Goal: Information Seeking & Learning: Learn about a topic

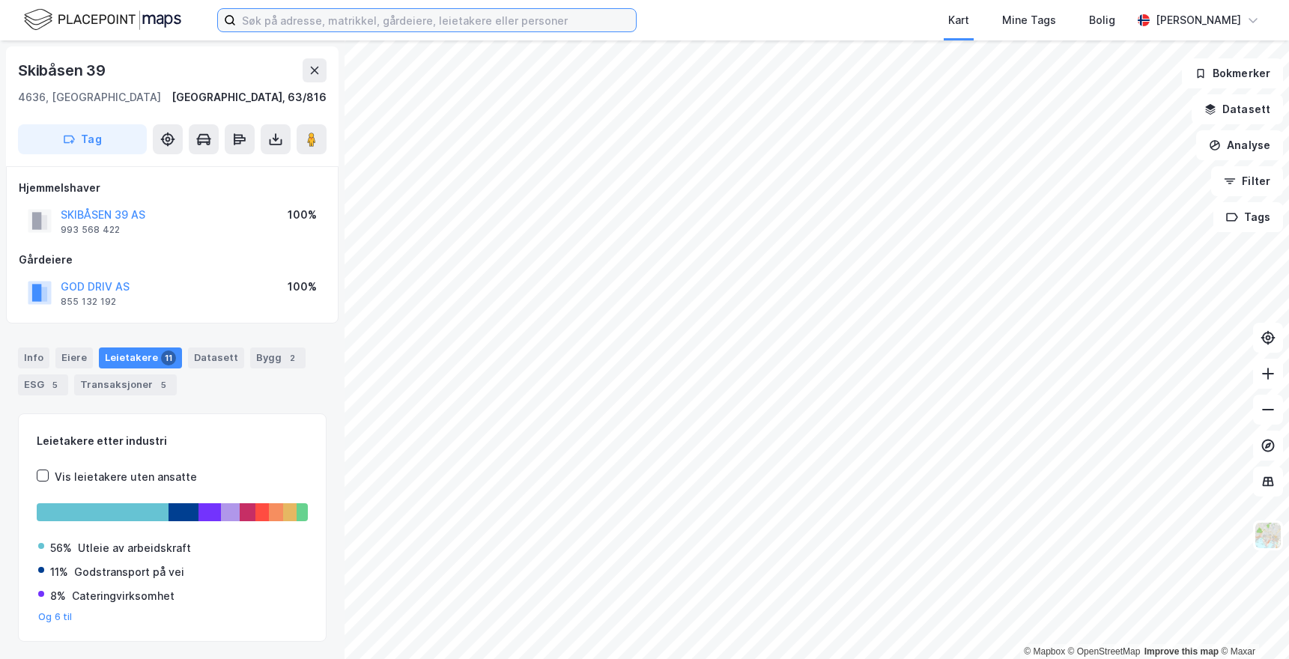
click at [282, 18] on input at bounding box center [436, 20] width 400 height 22
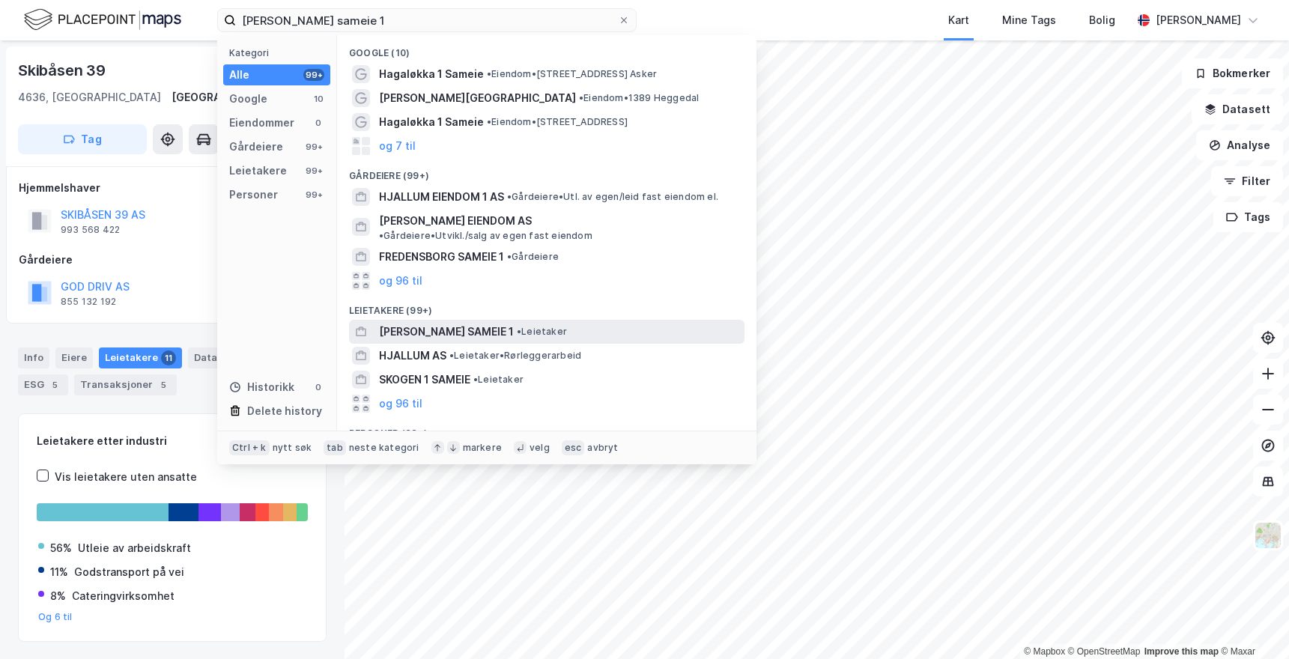
click at [479, 323] on div "[PERSON_NAME] SAMEIE 1 • Leietaker" at bounding box center [560, 332] width 363 height 18
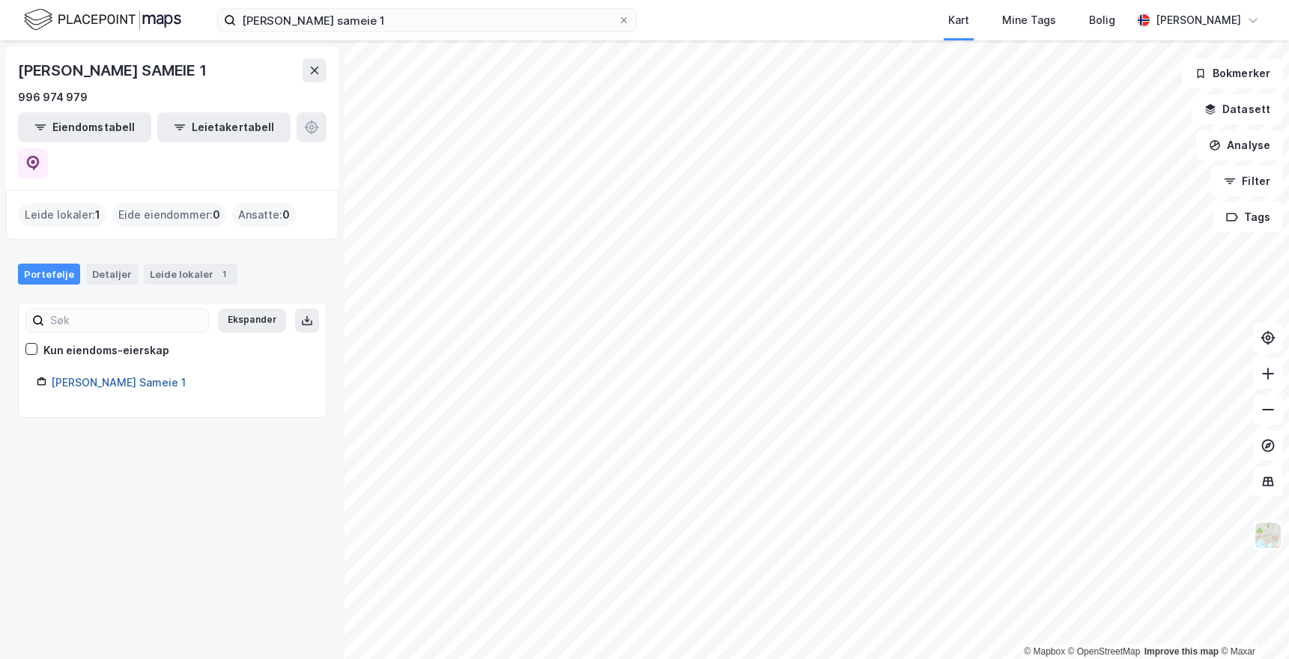
click at [99, 376] on link "[PERSON_NAME] Sameie 1" at bounding box center [118, 382] width 135 height 13
click at [100, 376] on link "[PERSON_NAME] Sameie 1" at bounding box center [118, 382] width 135 height 13
click at [105, 264] on div "Detaljer" at bounding box center [112, 274] width 52 height 21
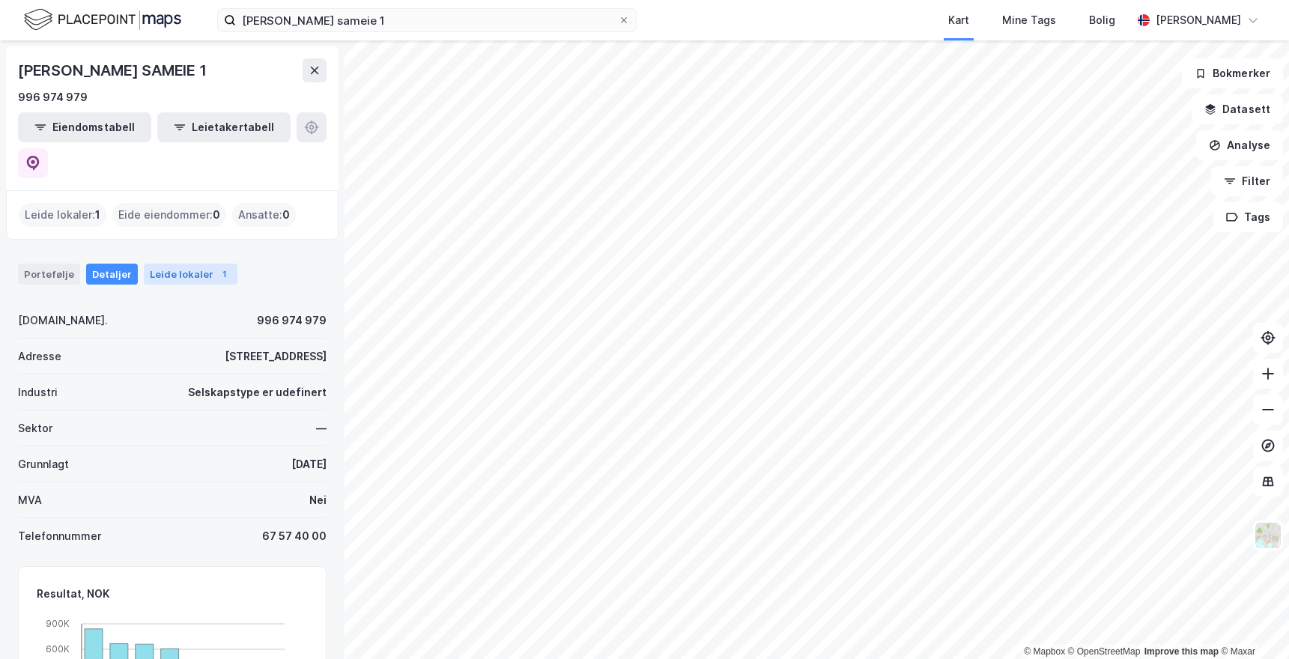
click at [181, 264] on div "Leide lokaler 1" at bounding box center [191, 274] width 94 height 21
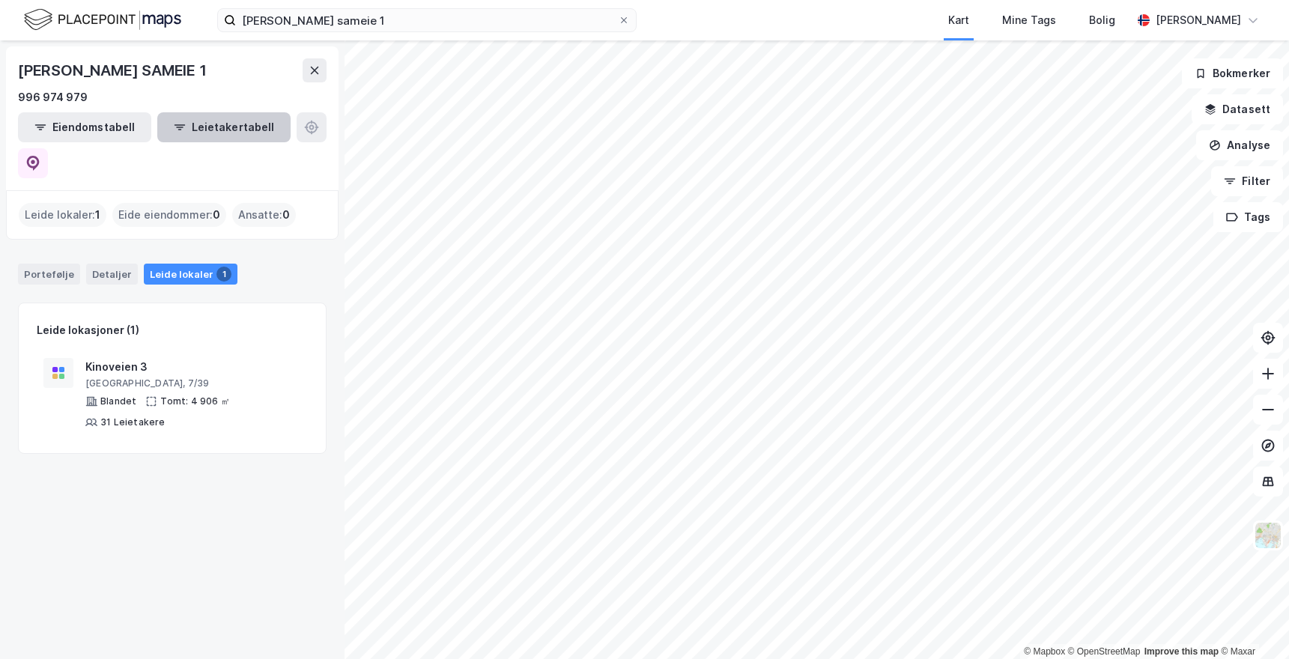
click at [177, 128] on button "Leietakertabell" at bounding box center [223, 127] width 133 height 30
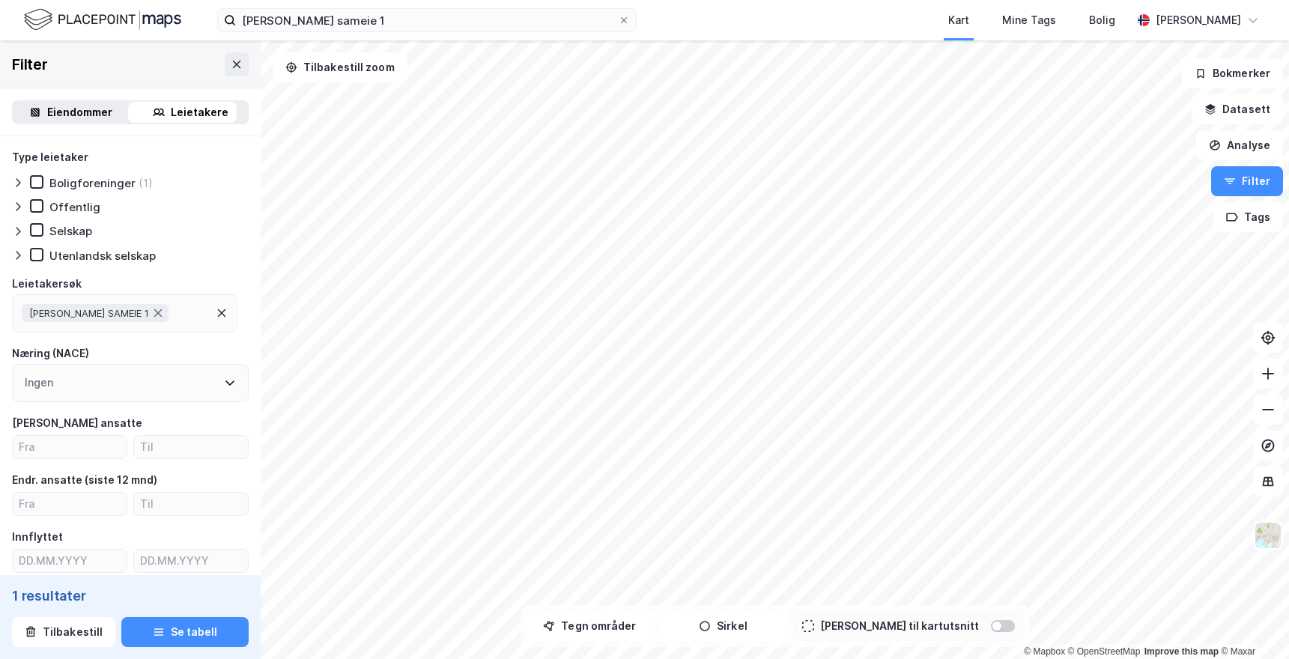
scroll to position [363, 0]
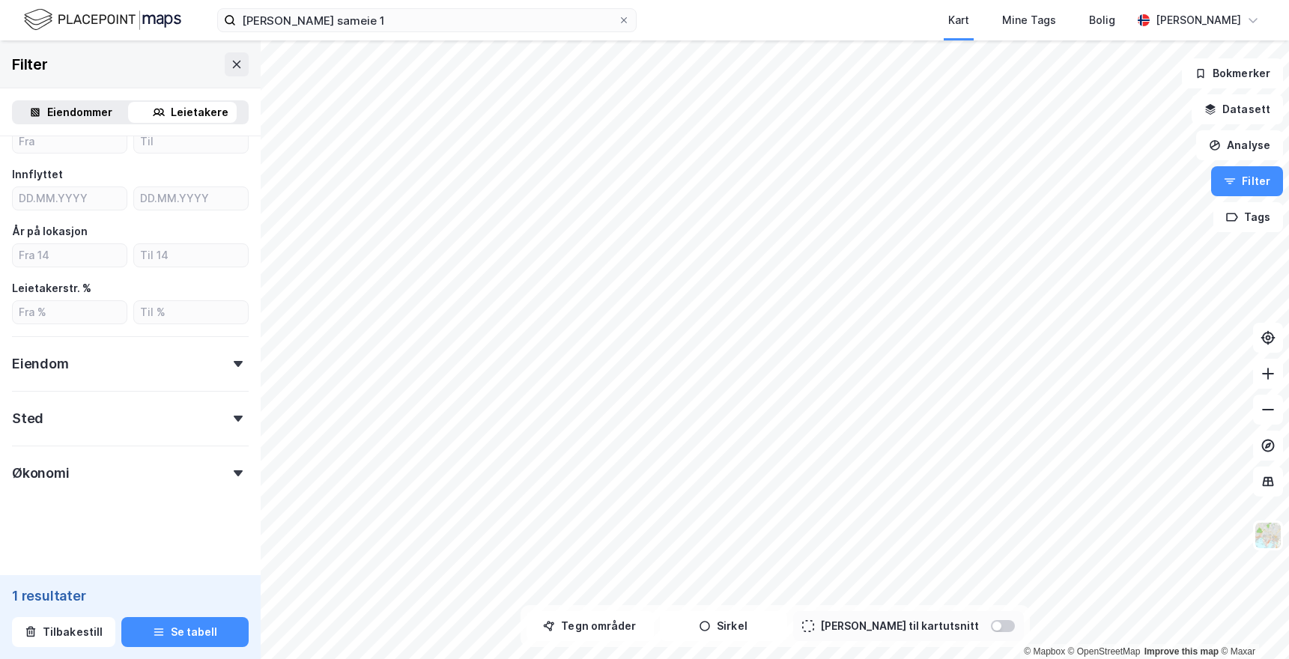
click at [234, 364] on icon at bounding box center [238, 364] width 9 height 6
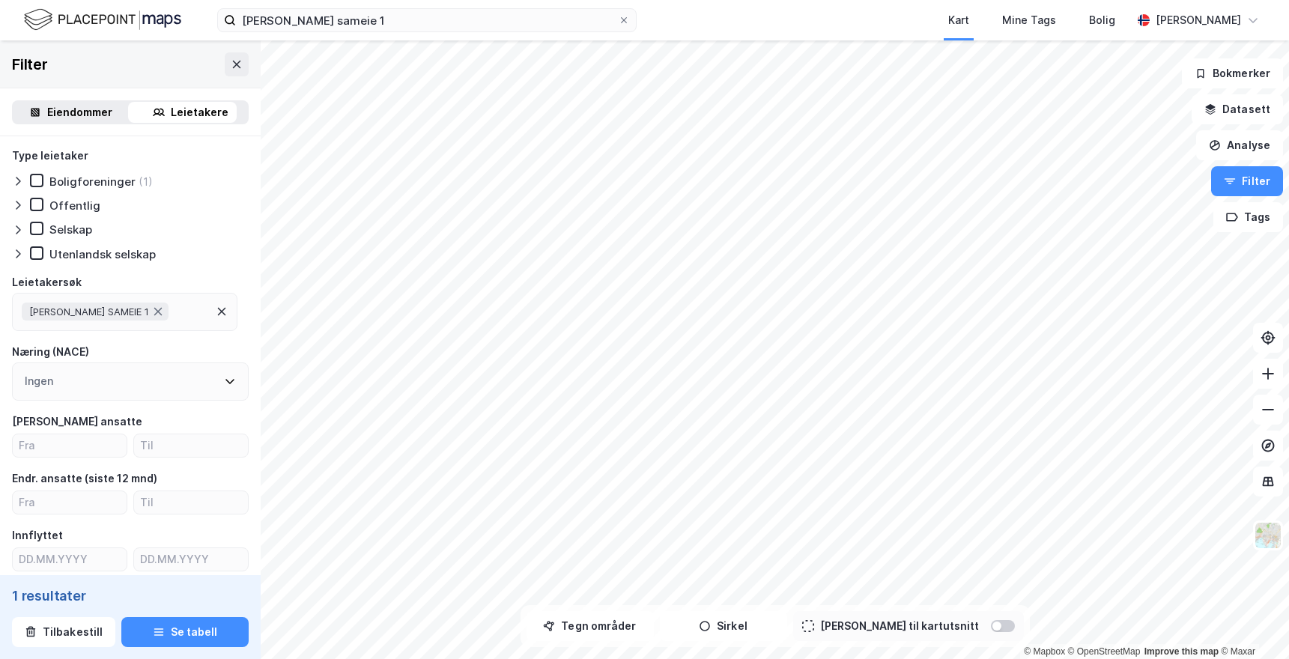
scroll to position [0, 0]
click at [352, 19] on input "[PERSON_NAME] sameie 1" at bounding box center [427, 20] width 382 height 22
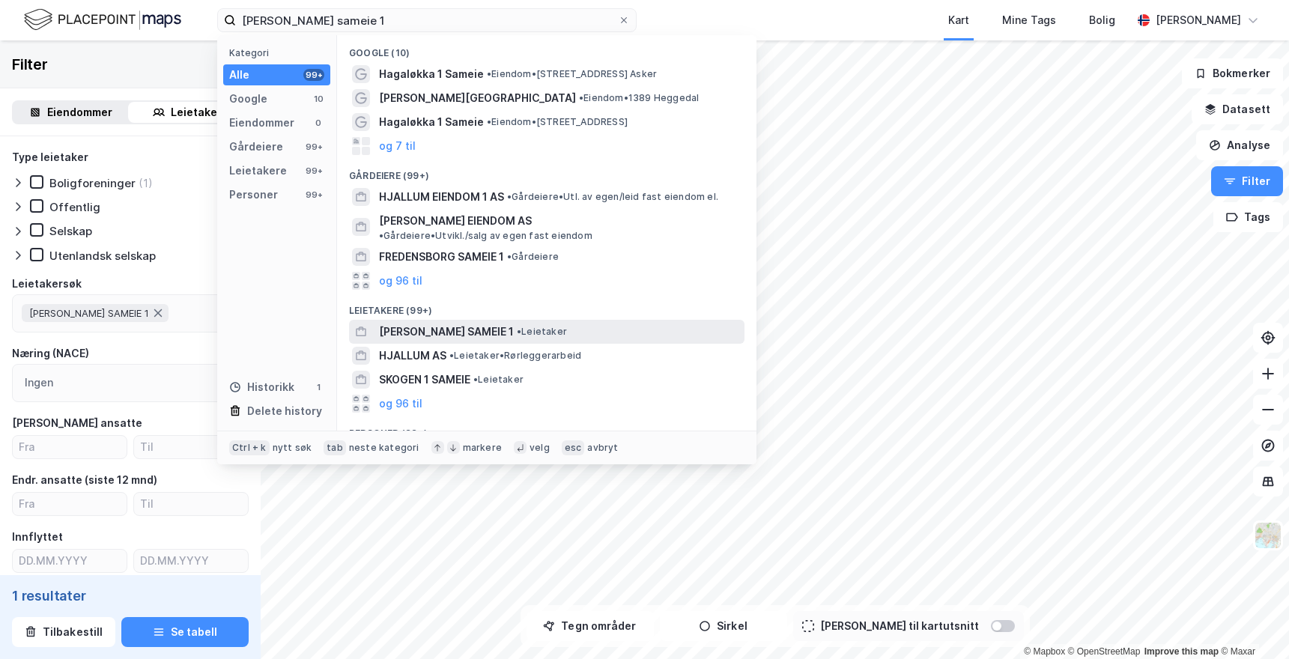
click at [421, 323] on span "[PERSON_NAME] SAMEIE 1" at bounding box center [446, 332] width 135 height 18
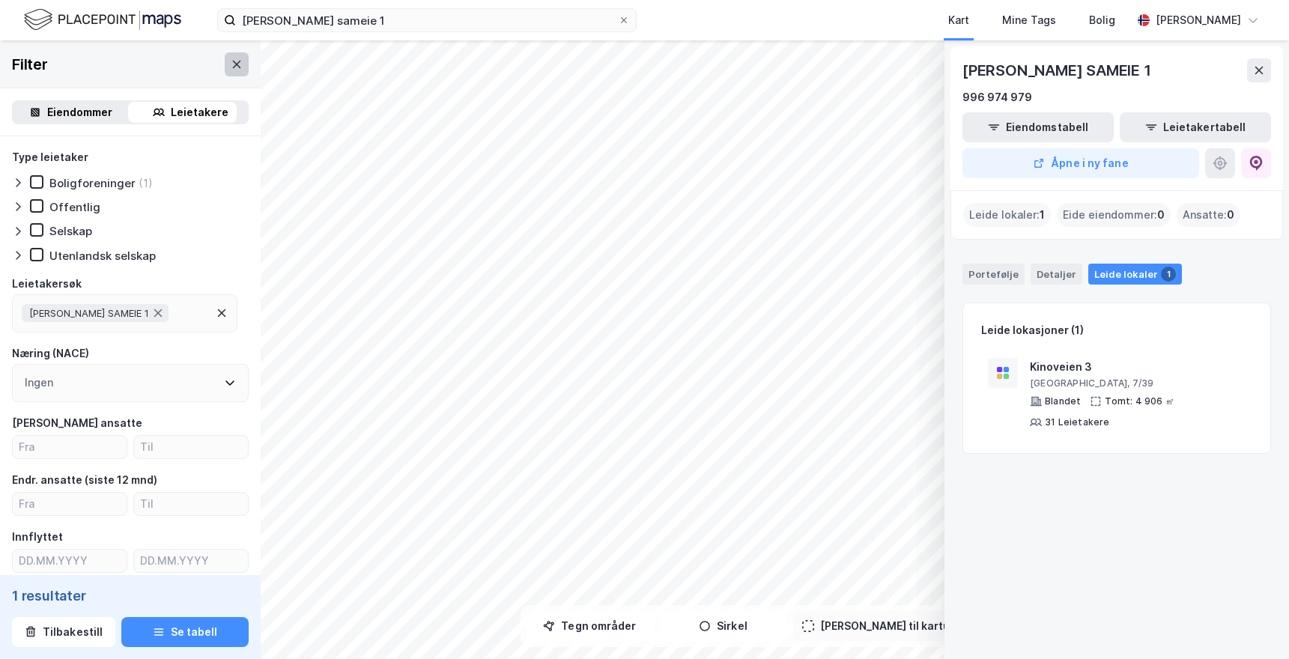
click at [231, 67] on icon at bounding box center [237, 64] width 12 height 12
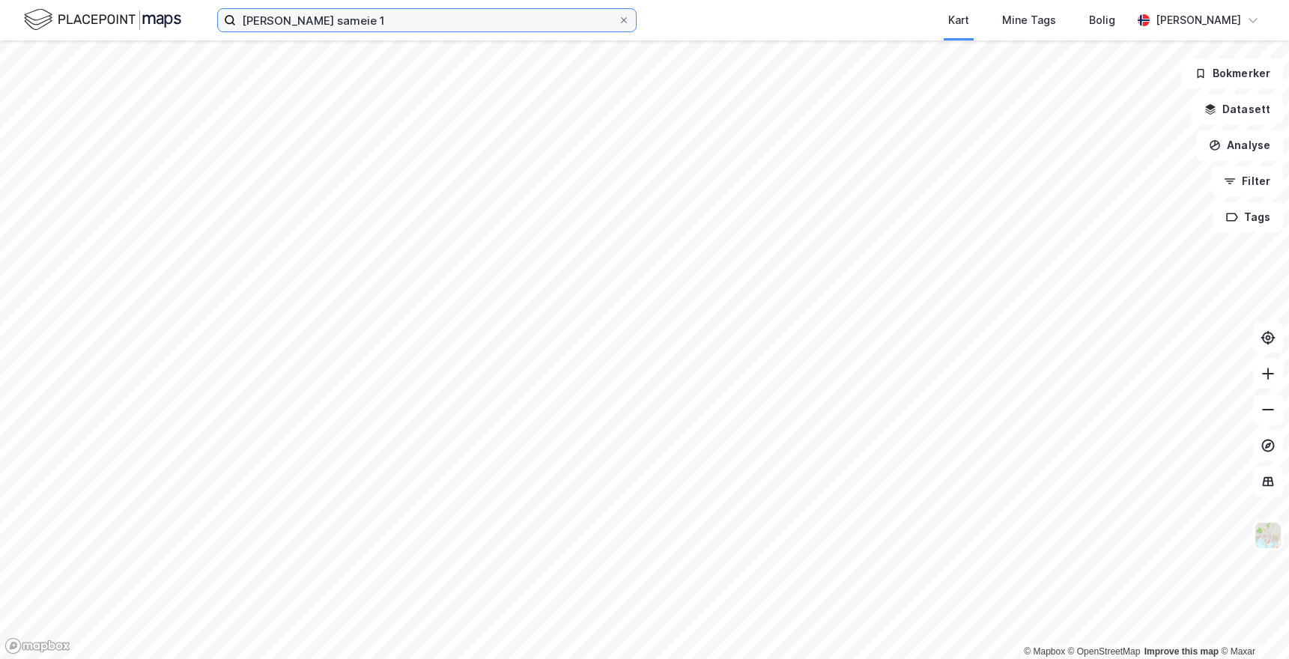
click at [368, 13] on input "[PERSON_NAME] sameie 1" at bounding box center [427, 20] width 382 height 22
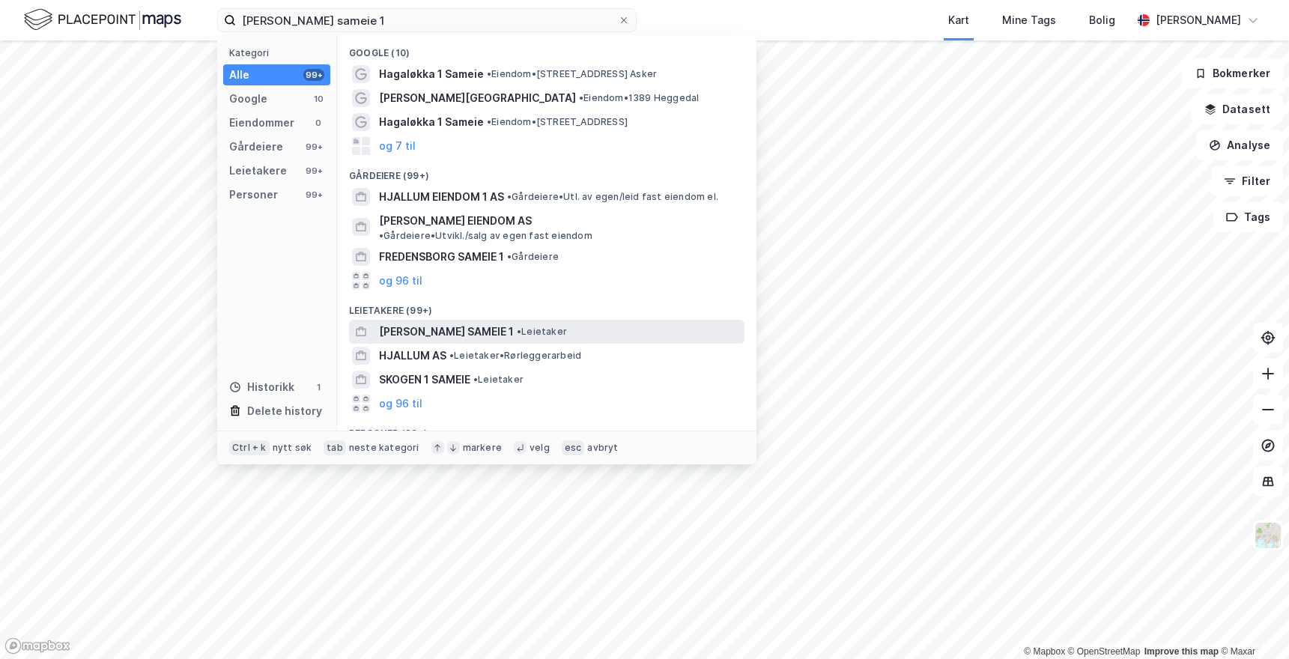
click at [435, 323] on span "[PERSON_NAME] SAMEIE 1" at bounding box center [446, 332] width 135 height 18
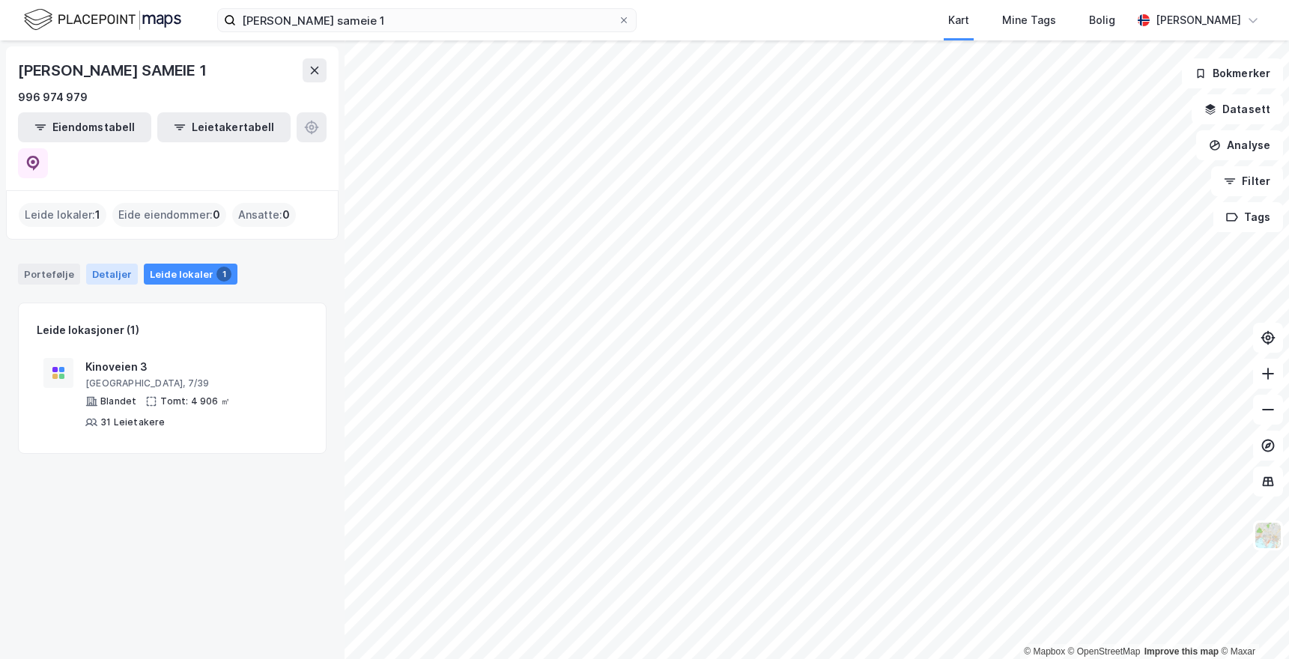
click at [99, 264] on div "Detaljer" at bounding box center [112, 274] width 52 height 21
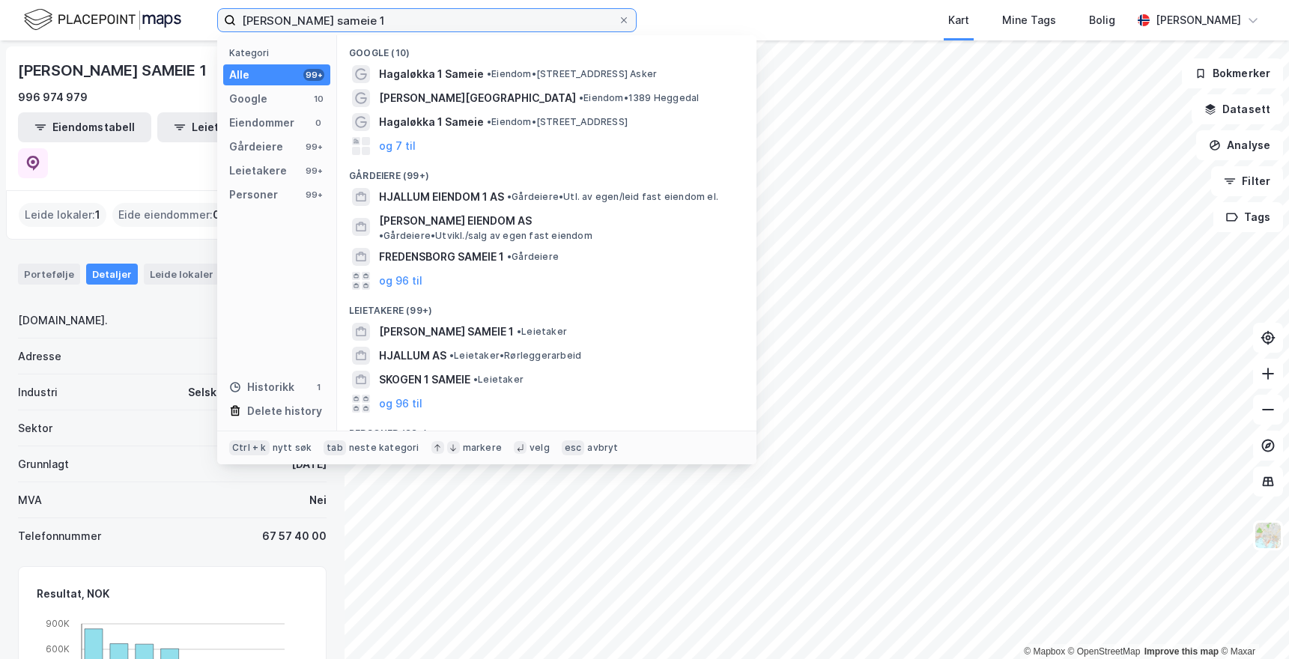
click at [403, 24] on input "[PERSON_NAME] sameie 1" at bounding box center [427, 20] width 382 height 22
paste input "3203-78/125/0"
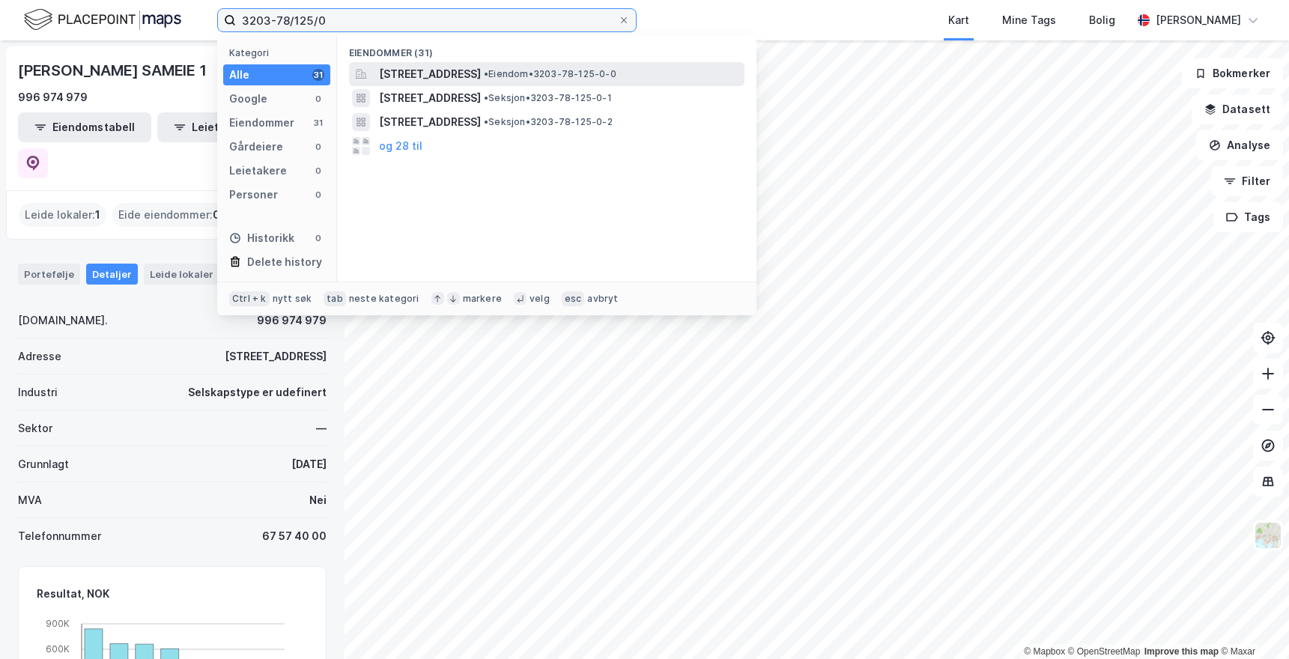
type input "3203-78/125/0"
click at [419, 75] on span "[STREET_ADDRESS]" at bounding box center [430, 74] width 102 height 18
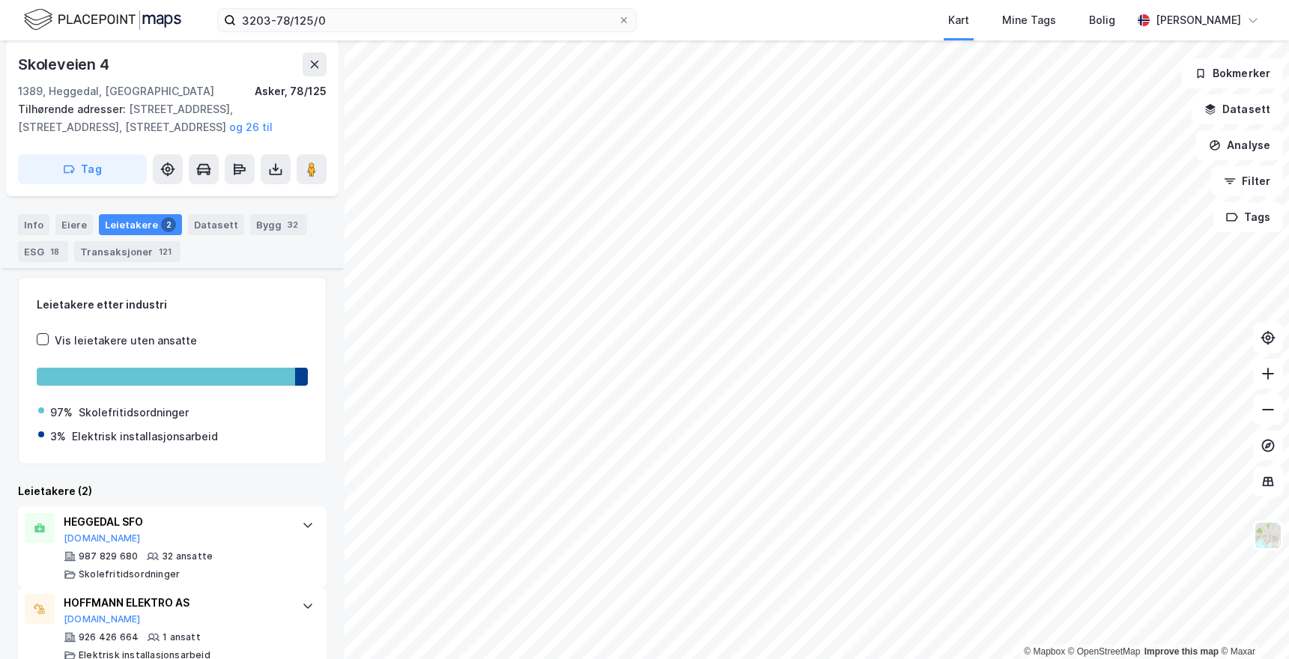
scroll to position [225, 0]
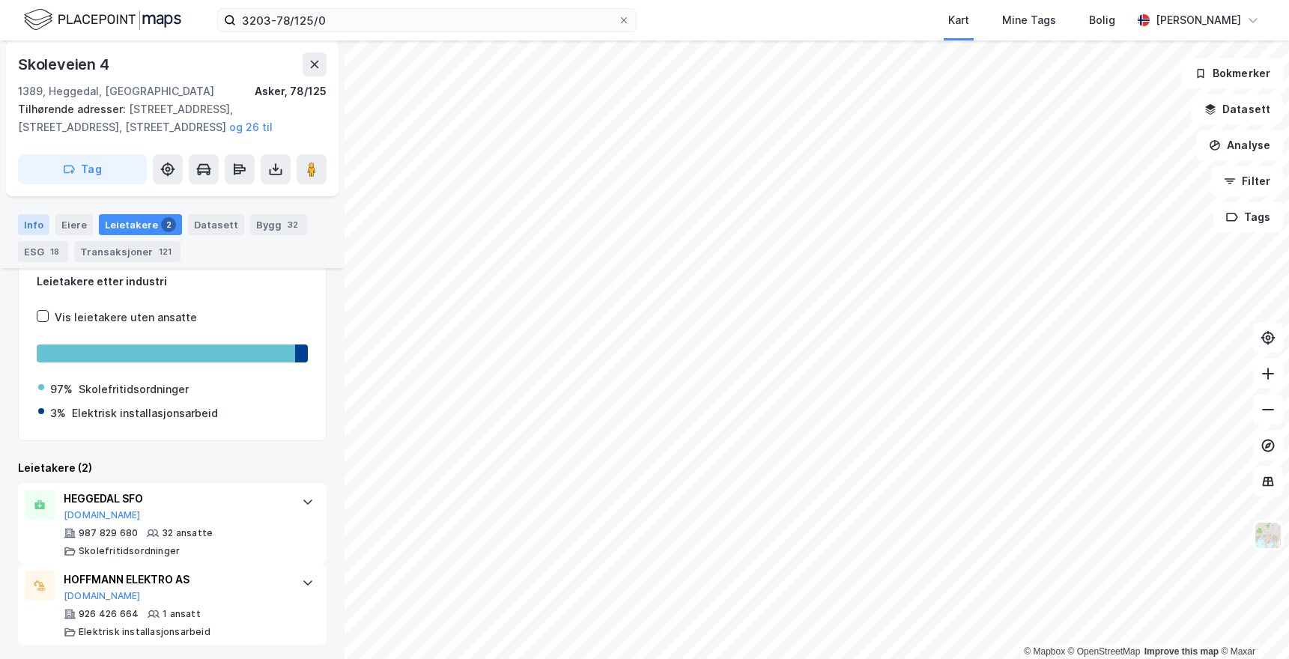
click at [33, 225] on div "Info" at bounding box center [33, 224] width 31 height 21
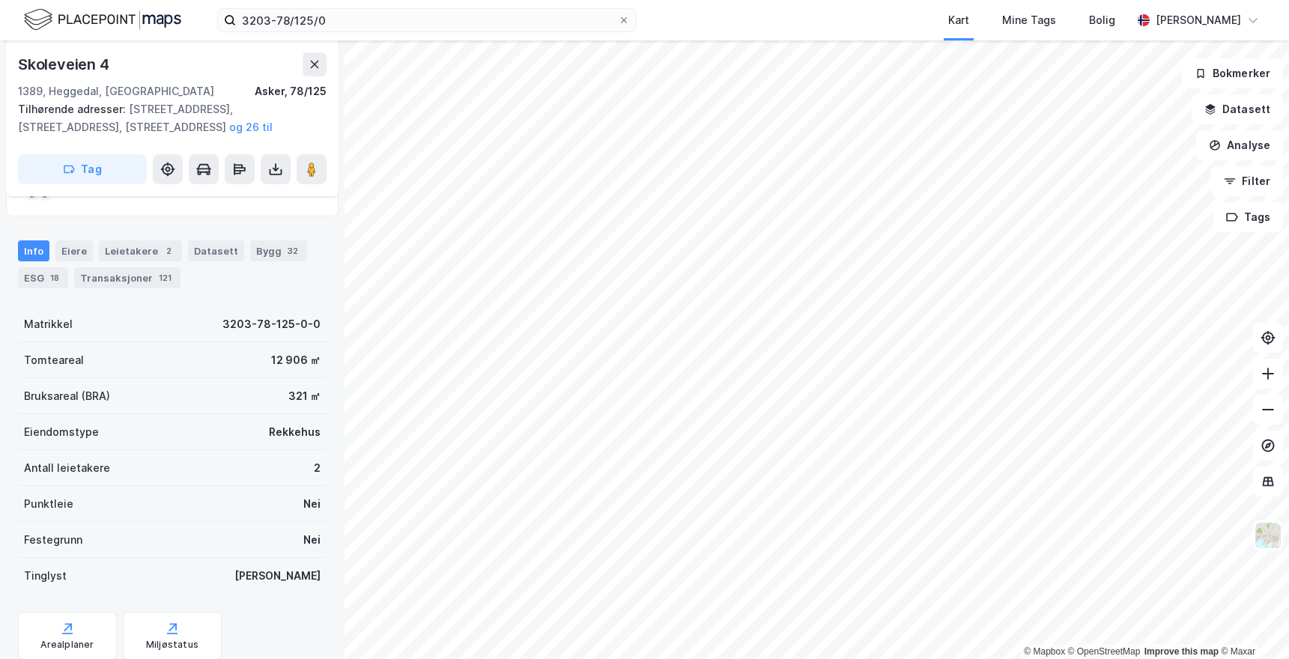
scroll to position [150, 0]
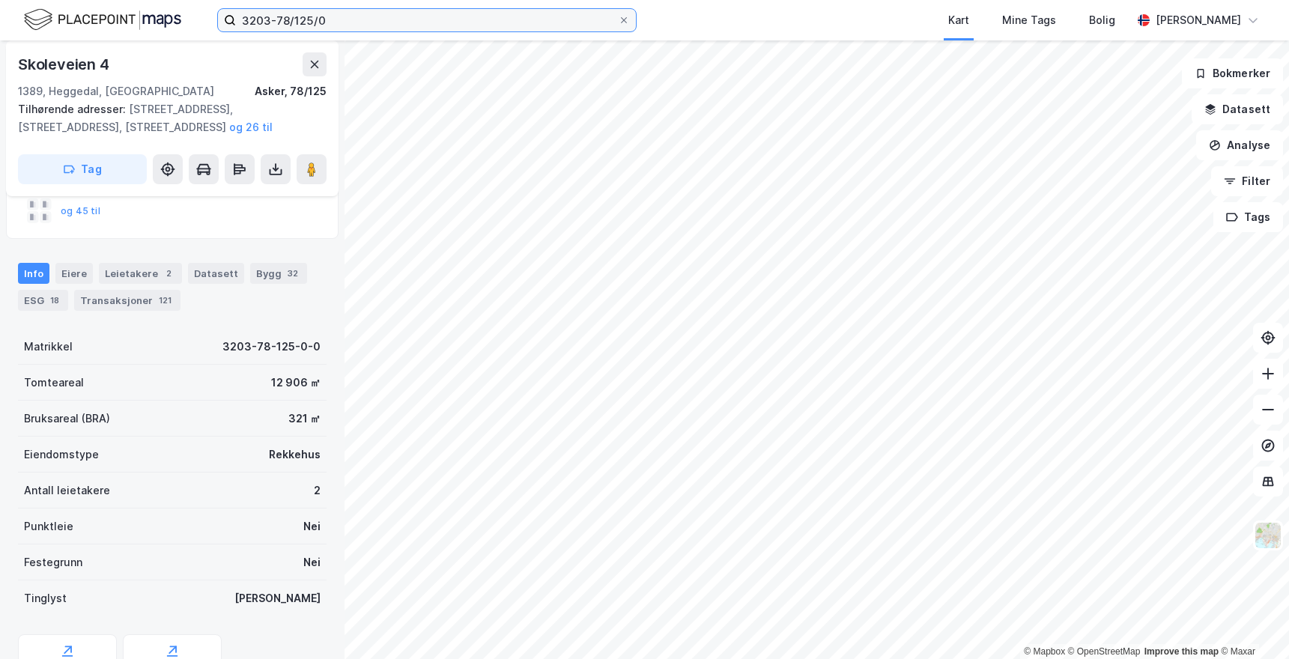
click at [345, 24] on input "3203-78/125/0" at bounding box center [427, 20] width 382 height 22
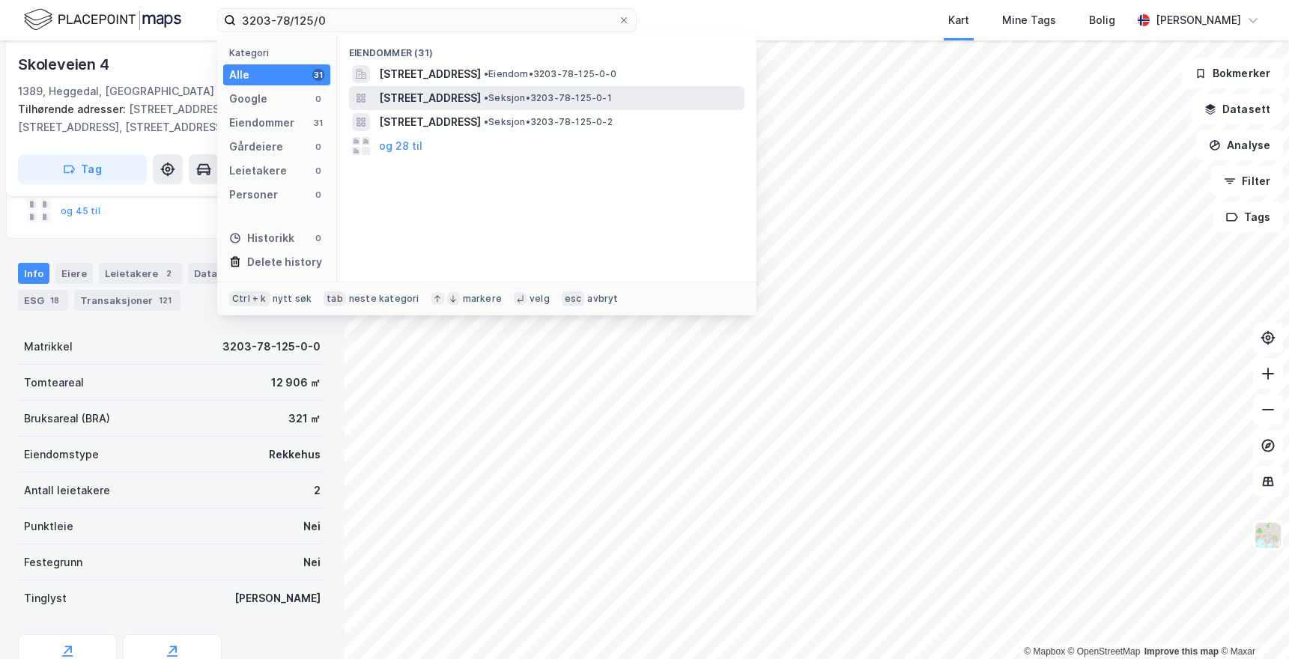
click at [434, 97] on span "[STREET_ADDRESS]" at bounding box center [430, 98] width 102 height 18
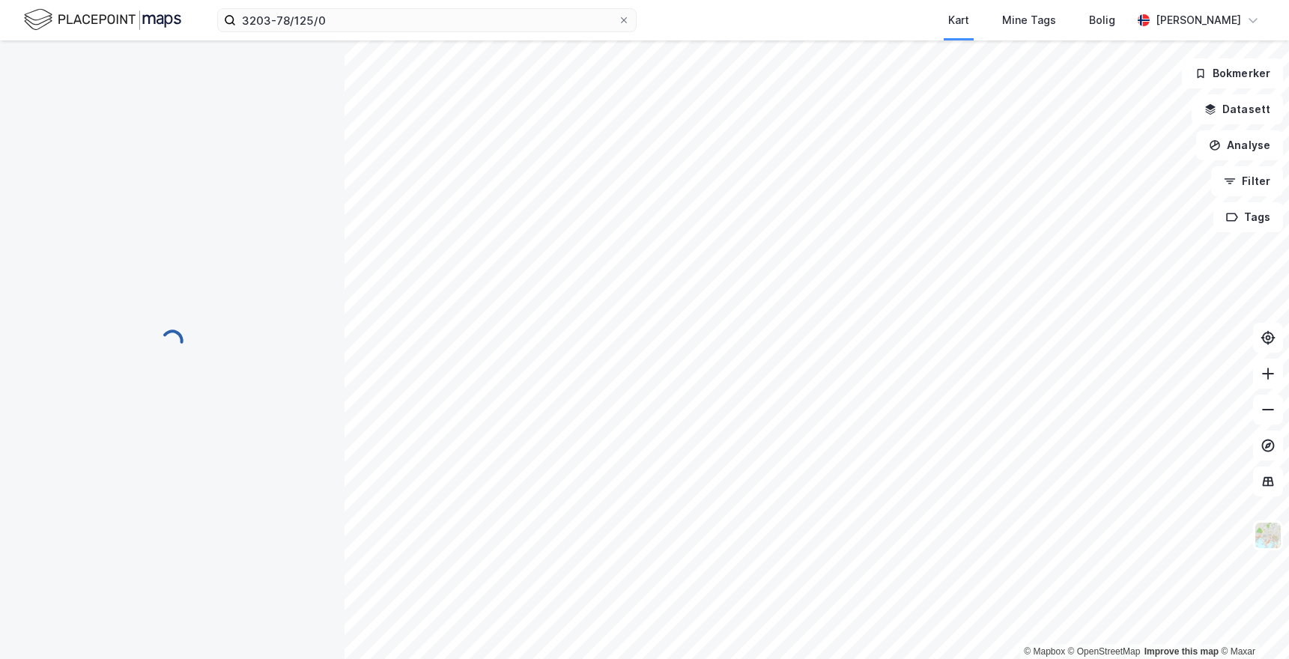
scroll to position [136, 0]
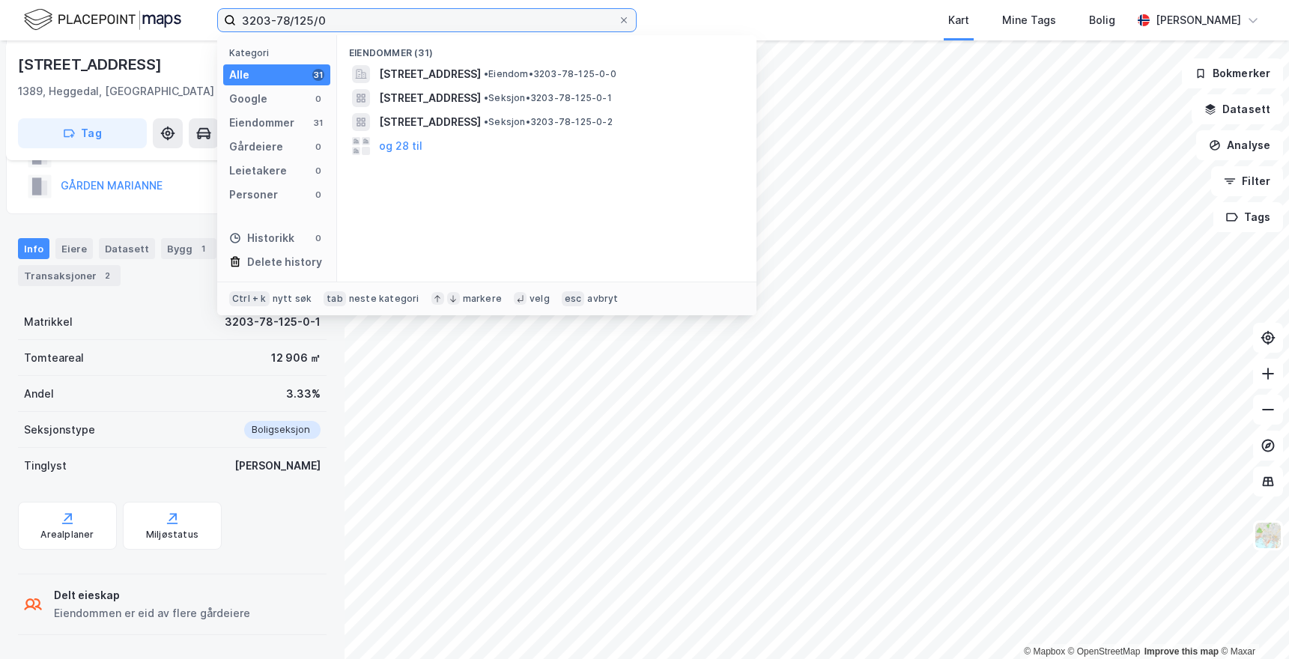
click at [348, 19] on input "3203-78/125/0" at bounding box center [427, 20] width 382 height 22
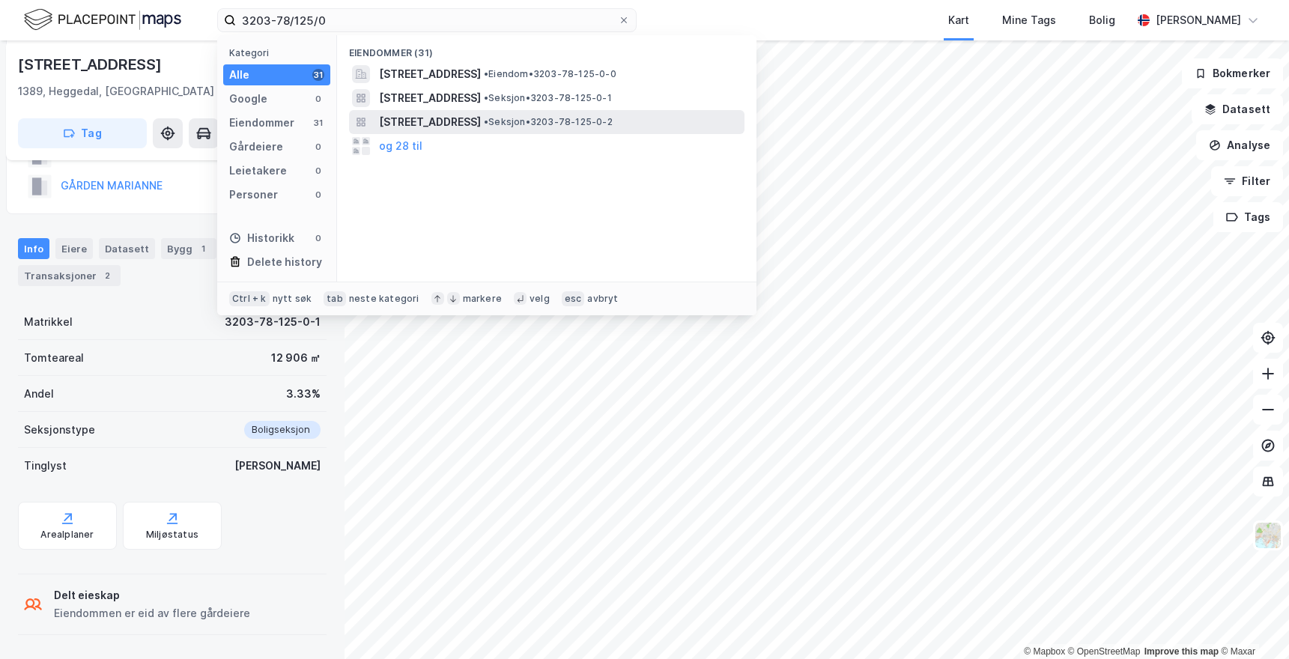
click at [458, 123] on span "[STREET_ADDRESS]" at bounding box center [430, 122] width 102 height 18
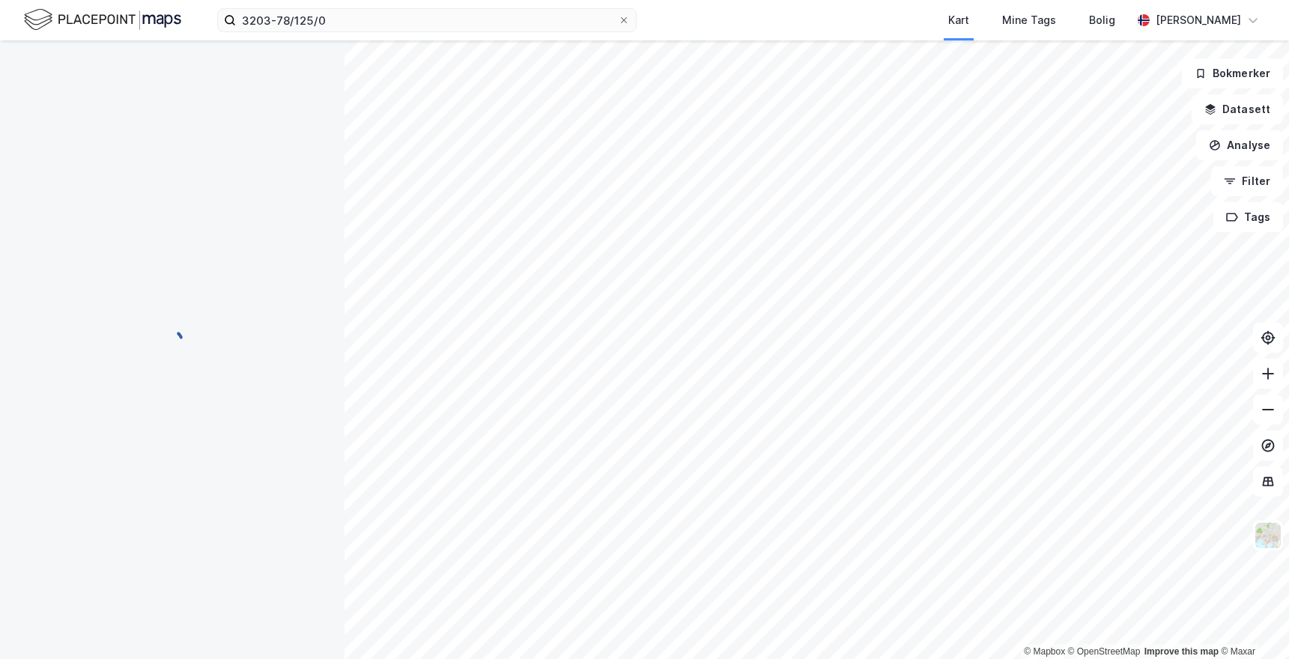
scroll to position [45, 0]
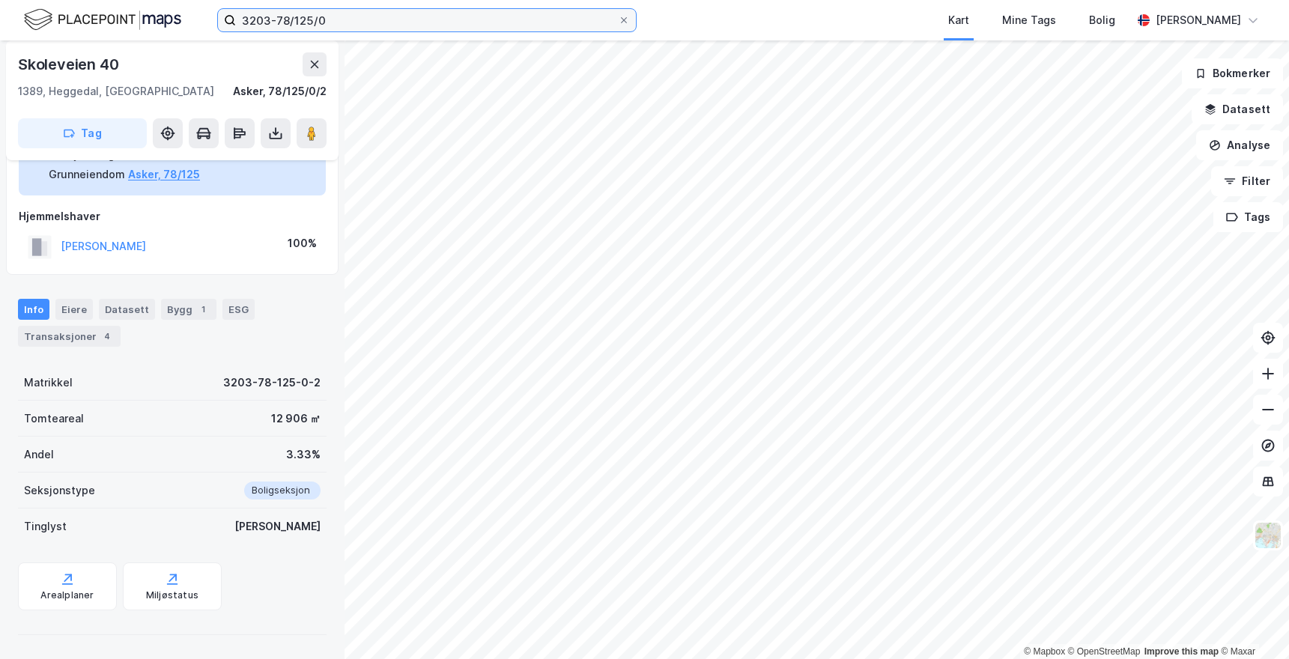
click at [475, 24] on input "3203-78/125/0" at bounding box center [427, 20] width 382 height 22
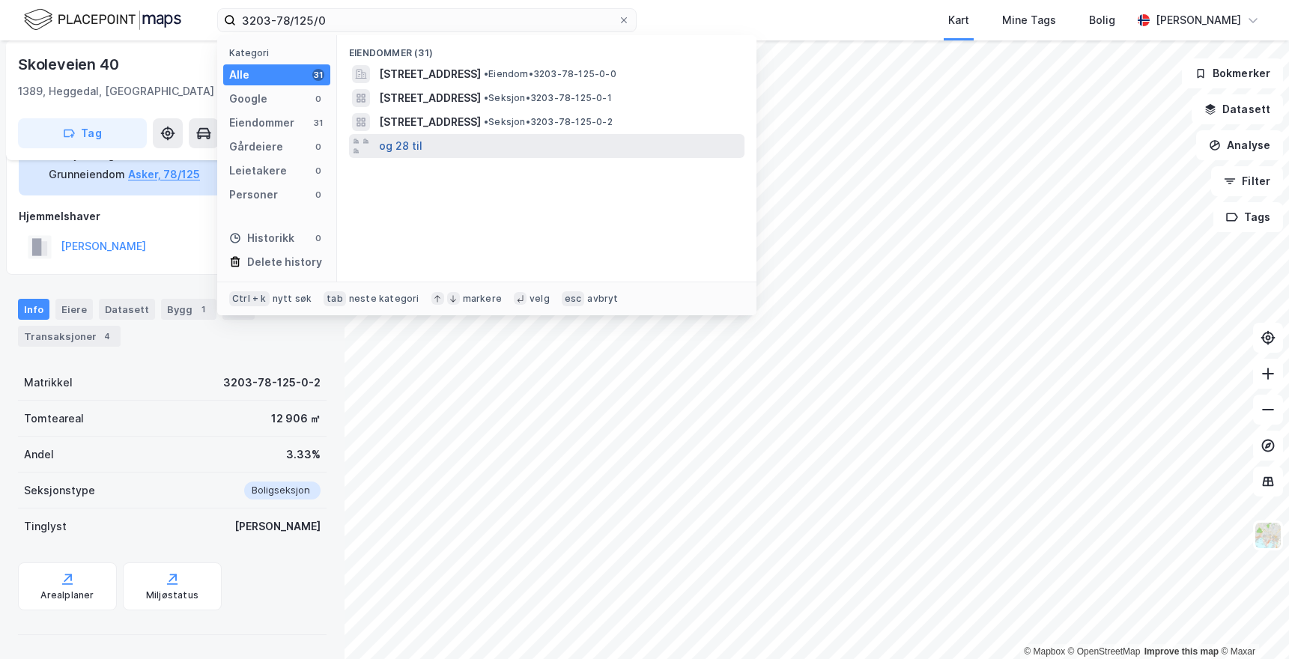
click at [409, 149] on button "og 28 til" at bounding box center [400, 146] width 43 height 18
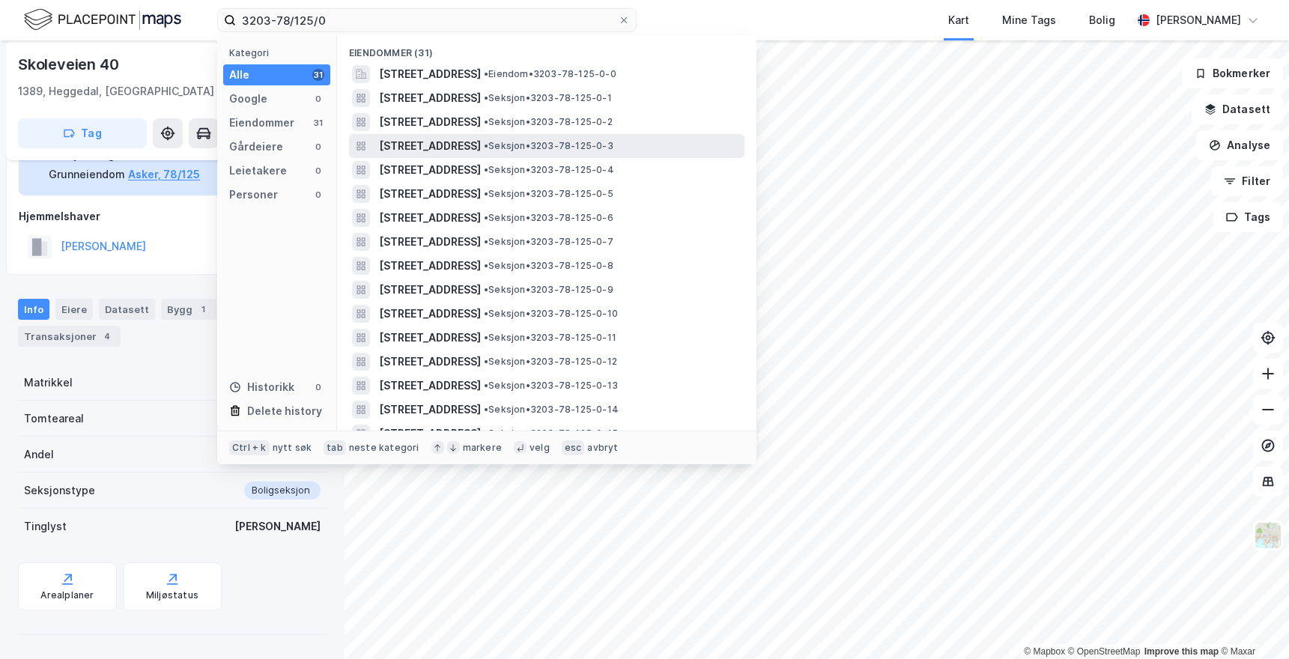
click at [451, 147] on span "[STREET_ADDRESS]" at bounding box center [430, 146] width 102 height 18
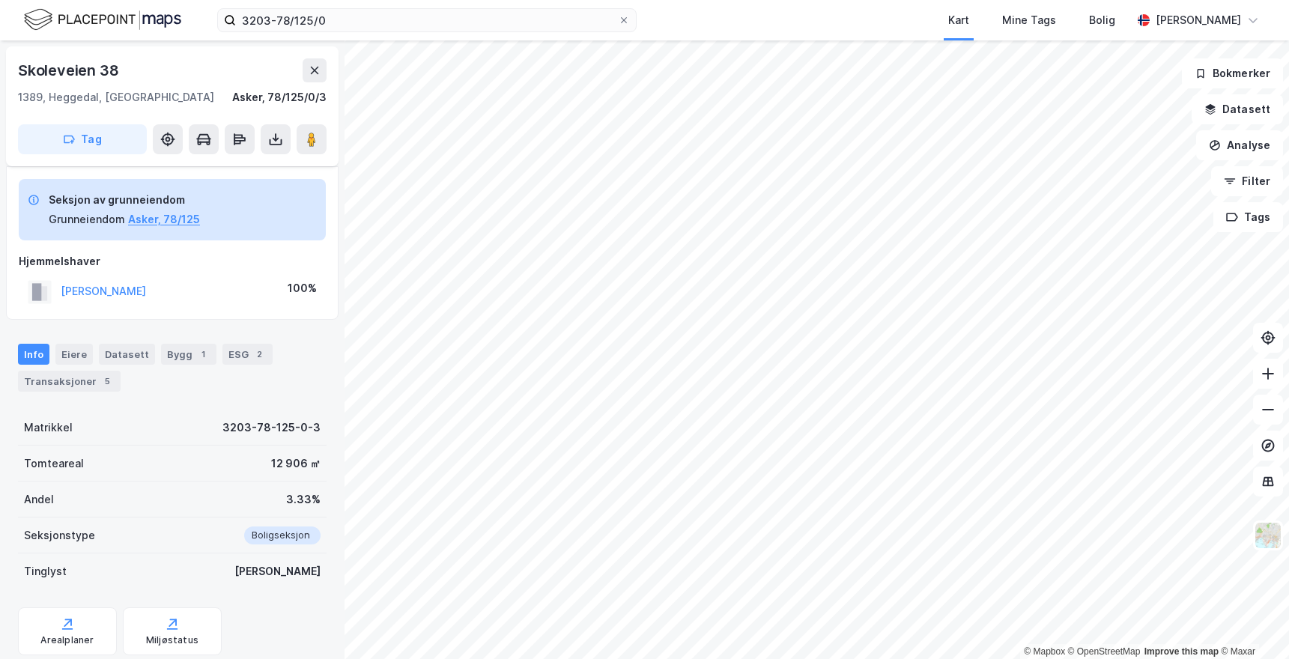
scroll to position [45, 0]
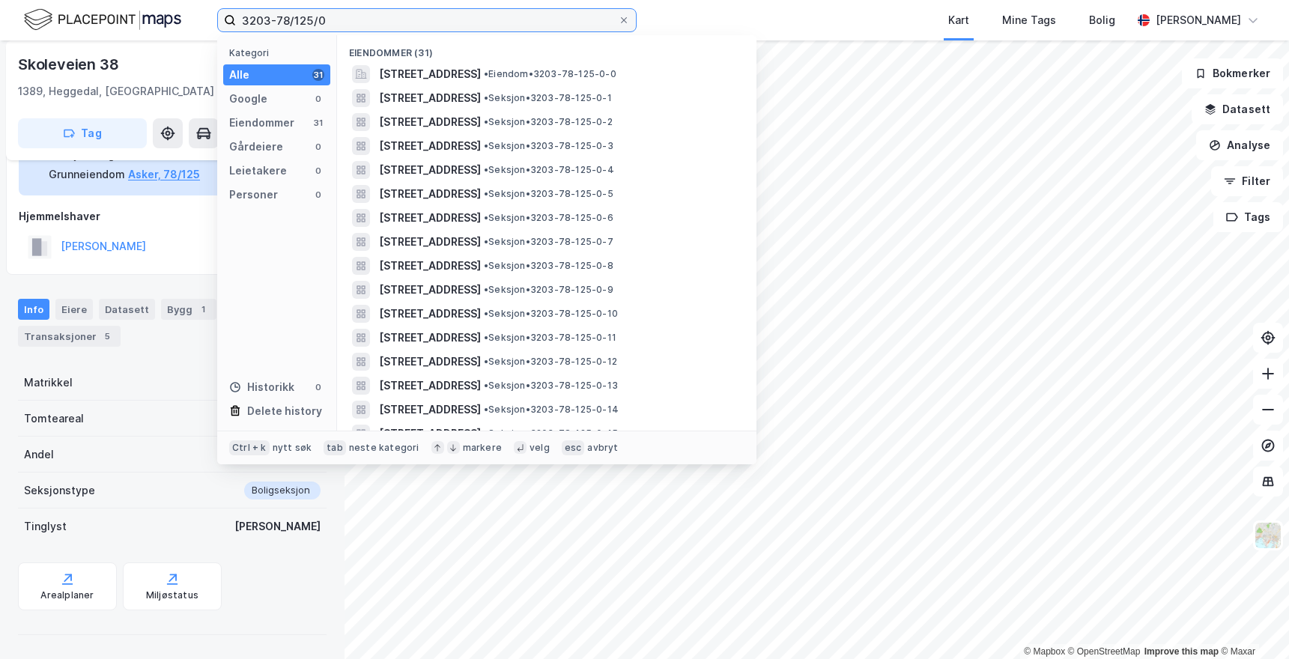
click at [426, 9] on input "3203-78/125/0" at bounding box center [427, 20] width 382 height 22
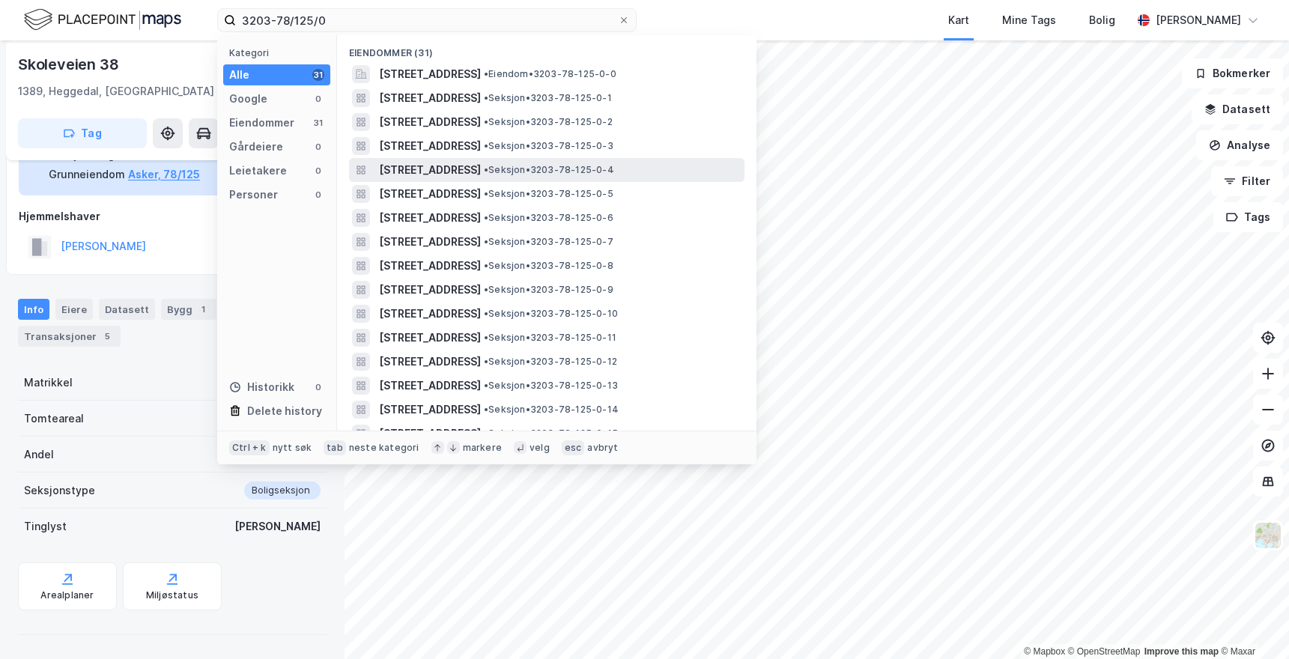
click at [466, 168] on span "[STREET_ADDRESS]" at bounding box center [430, 170] width 102 height 18
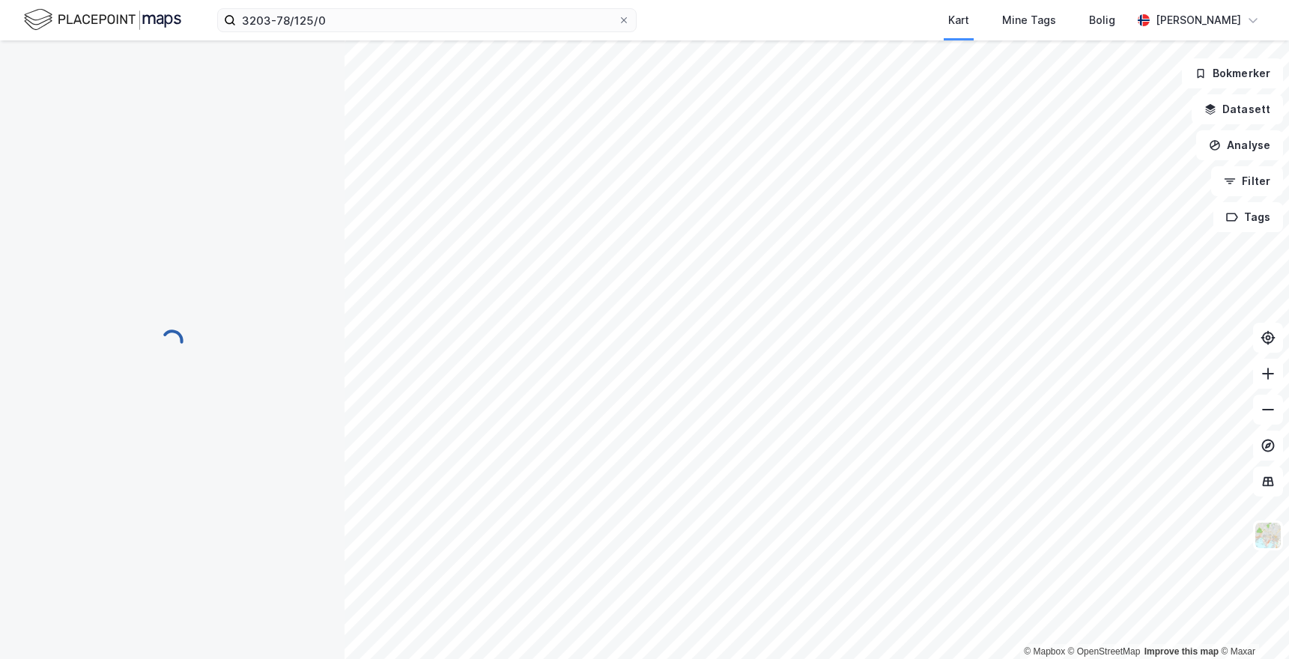
scroll to position [45, 0]
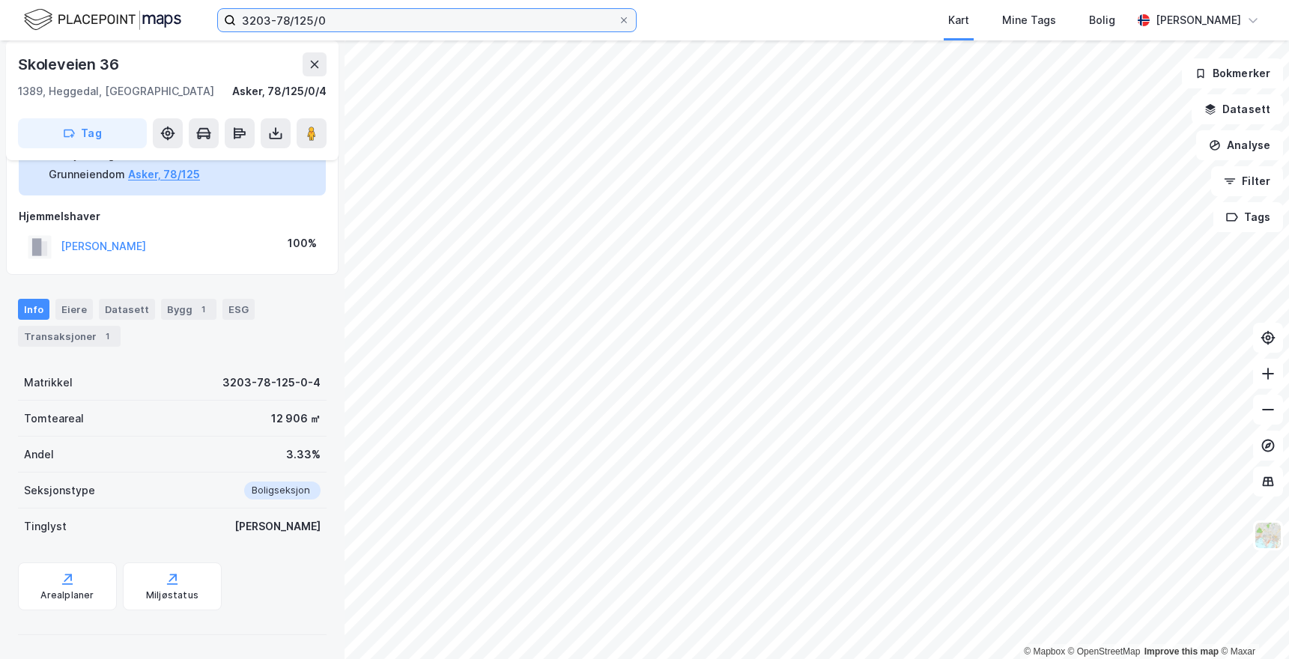
click at [442, 22] on input "3203-78/125/0" at bounding box center [427, 20] width 382 height 22
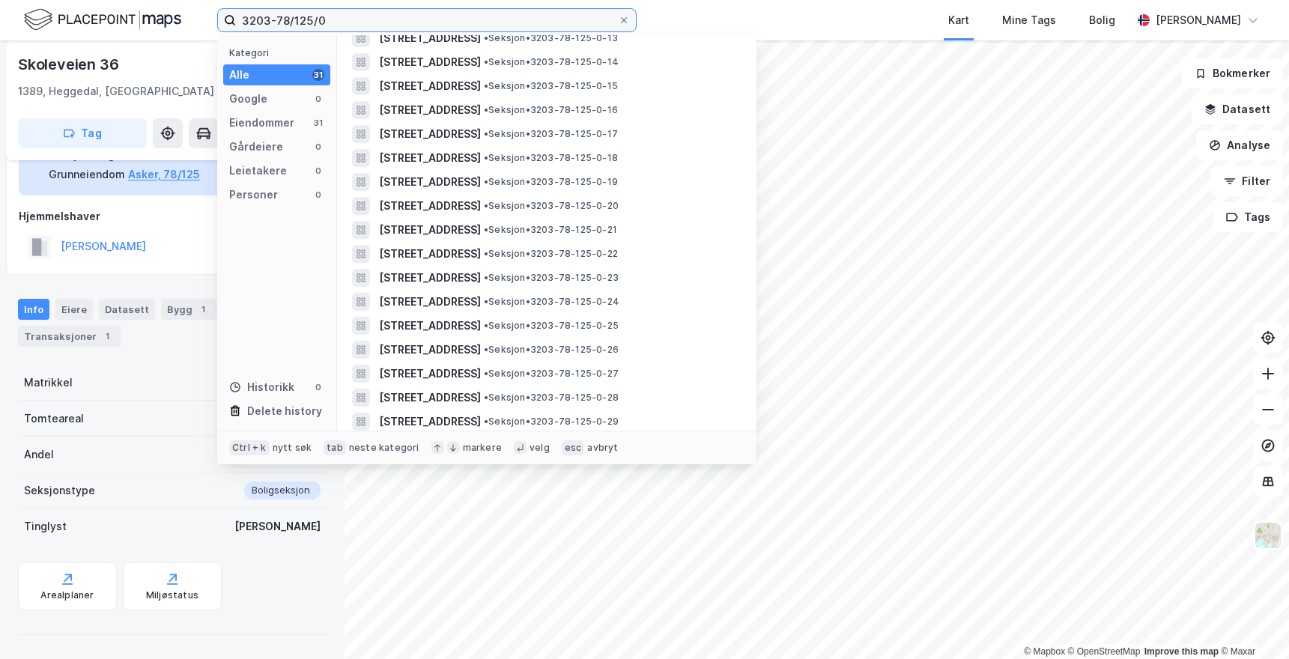
scroll to position [375, 0]
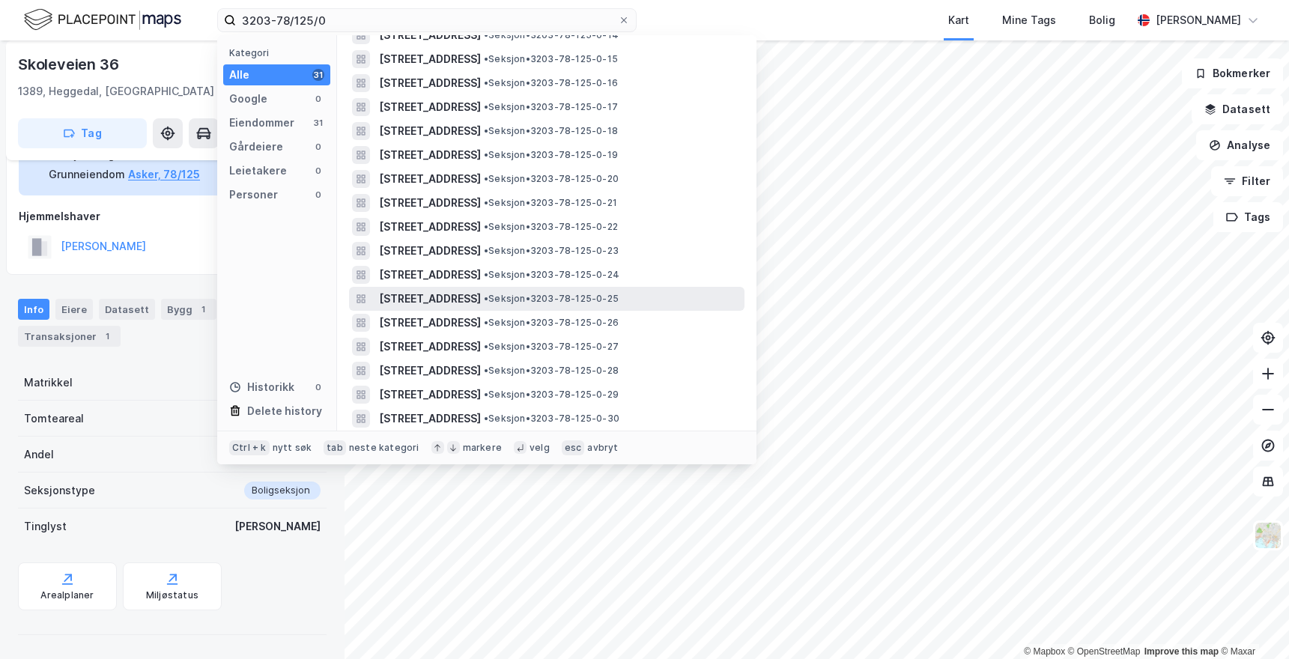
click at [450, 297] on span "[STREET_ADDRESS]" at bounding box center [430, 299] width 102 height 18
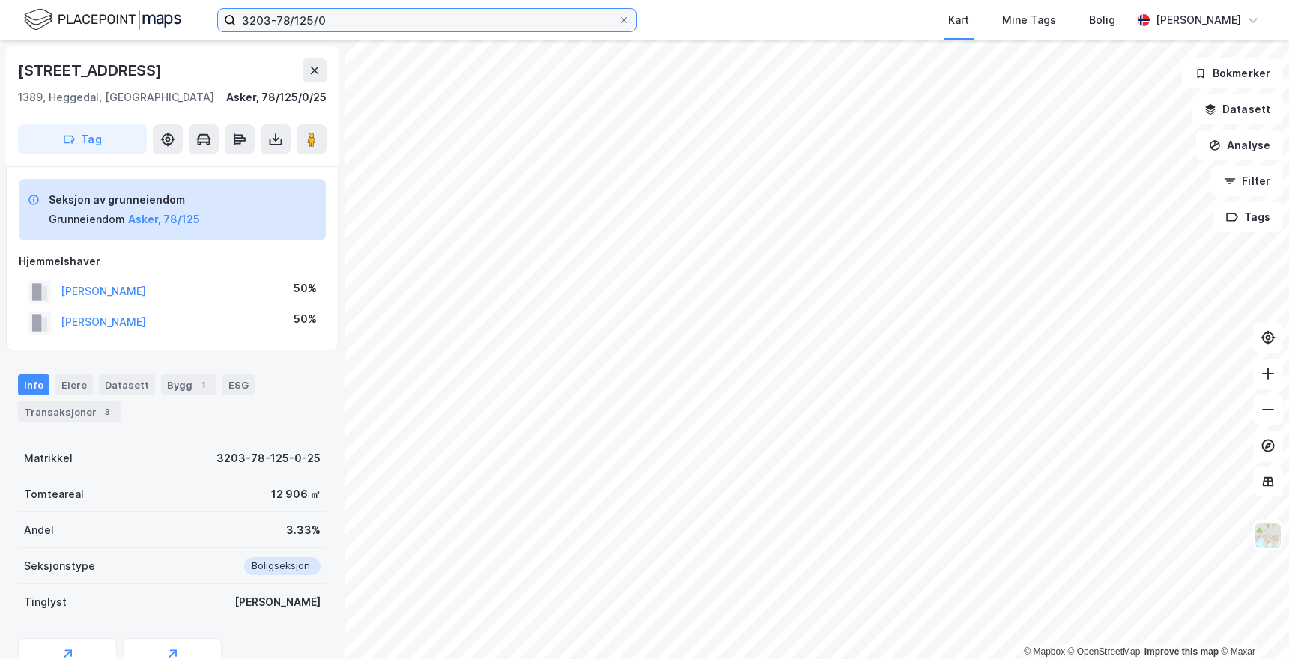
click at [379, 16] on input "3203-78/125/0" at bounding box center [427, 20] width 382 height 22
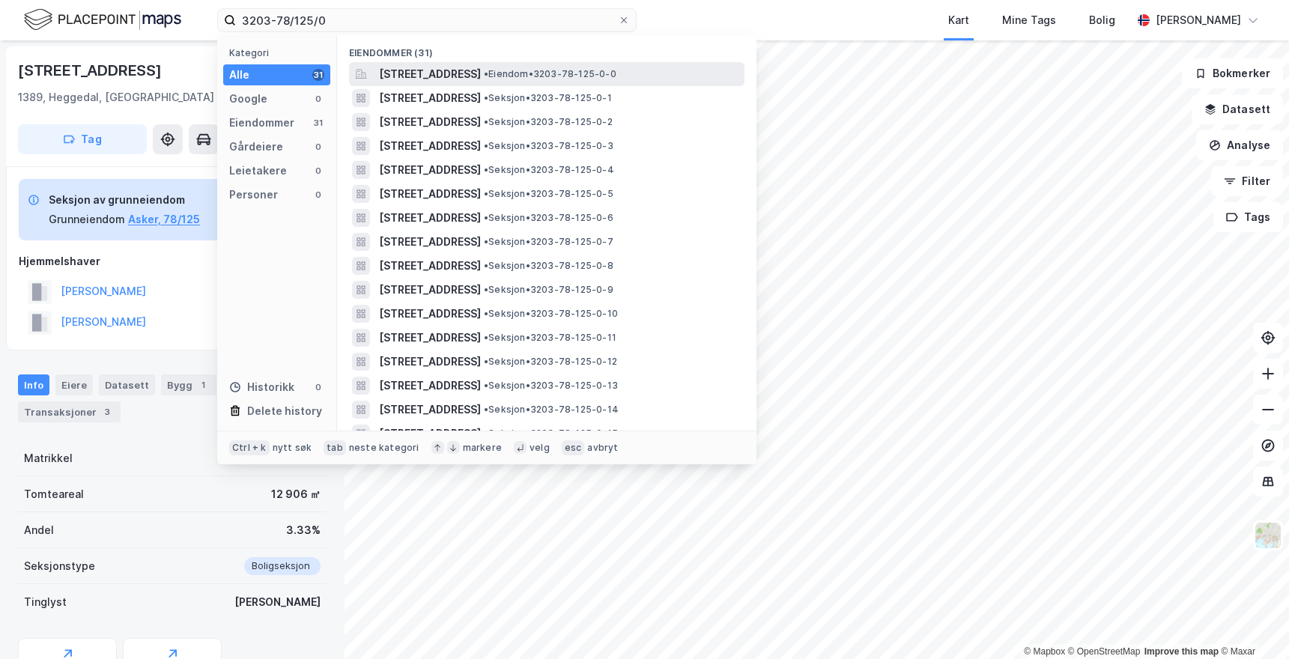
click at [456, 69] on span "[STREET_ADDRESS]" at bounding box center [430, 74] width 102 height 18
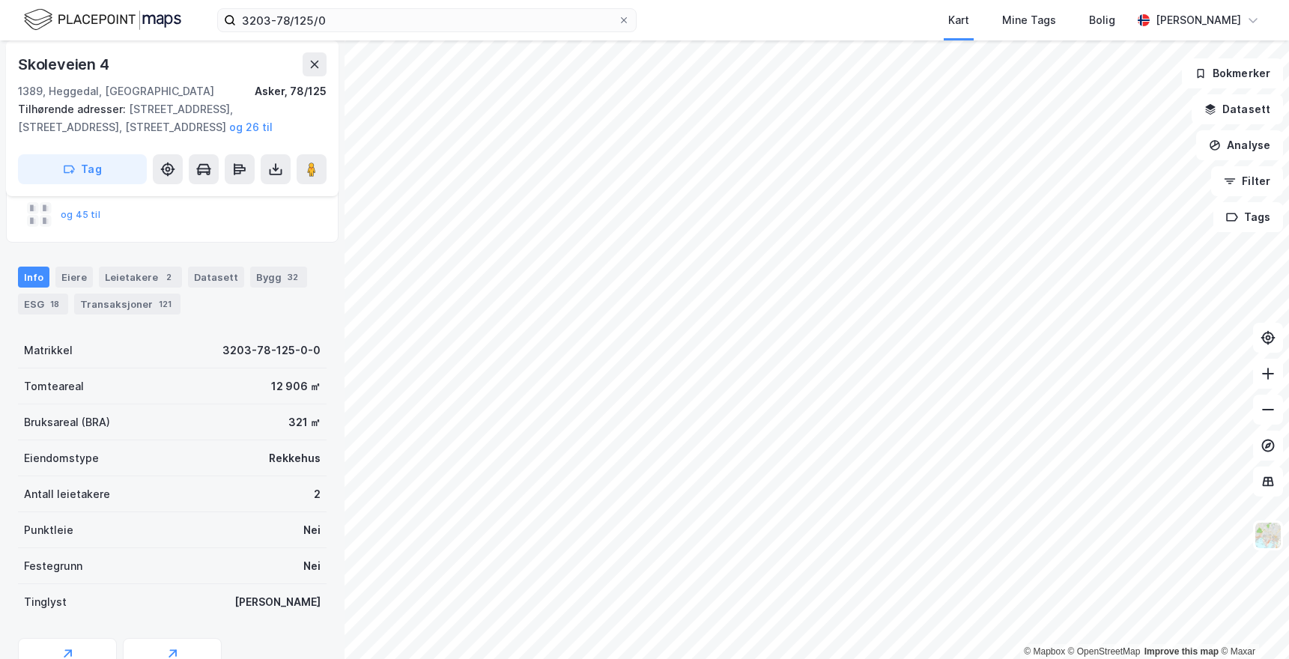
scroll to position [152, 0]
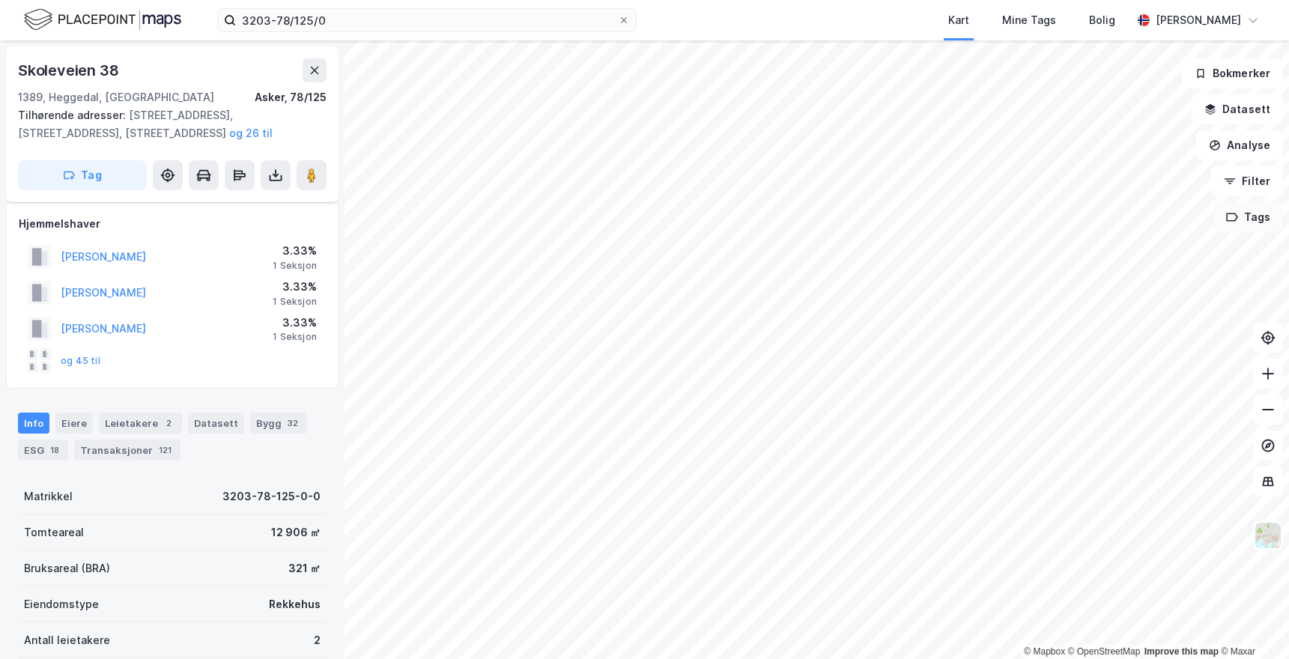
scroll to position [152, 0]
